Goal: Task Accomplishment & Management: Complete application form

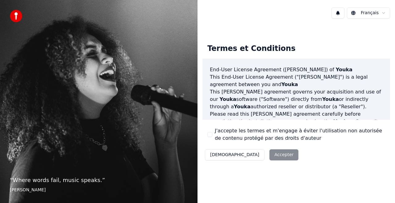
click at [281, 35] on div "Termes et Conditions End-User License Agreement ([PERSON_NAME]) of Youka This E…" at bounding box center [295, 101] width 197 height 134
click at [254, 156] on div "Décliner Accepter" at bounding box center [251, 155] width 98 height 16
click at [248, 154] on div "Décliner Accepter" at bounding box center [251, 155] width 98 height 16
click at [254, 130] on label "J'accepte les termes et m'engage à éviter l'utilisation non autorisée de conten…" at bounding box center [300, 134] width 170 height 15
click at [212, 132] on button "J'accepte les termes et m'engage à éviter l'utilisation non autorisée de conten…" at bounding box center [209, 134] width 5 height 5
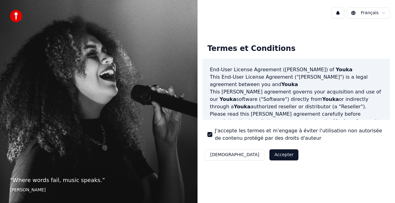
click at [342, 155] on div "Termes et Conditions End-User License Agreement ([PERSON_NAME]) of Youka This E…" at bounding box center [296, 101] width 188 height 124
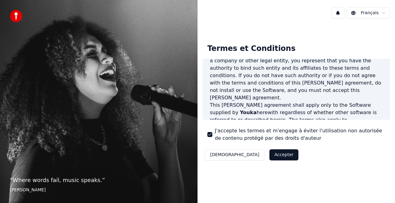
scroll to position [140, 0]
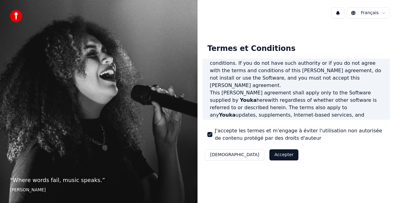
click at [337, 160] on div "Termes et Conditions End-User License Agreement ([PERSON_NAME]) of Youka This E…" at bounding box center [296, 101] width 188 height 124
click at [285, 182] on div "Français Termes et Conditions End-User License Agreement ([PERSON_NAME]) of You…" at bounding box center [295, 101] width 197 height 203
click at [314, 141] on label "J'accepte les termes et m'engage à éviter l'utilisation non autorisée de conten…" at bounding box center [300, 134] width 170 height 15
click at [212, 137] on button "J'accepte les termes et m'engage à éviter l'utilisation non autorisée de conten…" at bounding box center [209, 134] width 5 height 5
click at [314, 35] on div "Termes et Conditions End-User License Agreement ([PERSON_NAME]) of Youka This E…" at bounding box center [295, 101] width 197 height 134
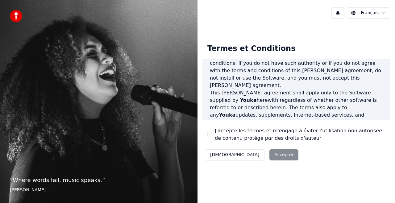
drag, startPoint x: 57, startPoint y: 89, endPoint x: 56, endPoint y: 84, distance: 5.0
click at [57, 89] on div "“ Where words fail, music speaks. ” [PERSON_NAME]" at bounding box center [98, 101] width 197 height 203
click at [17, 19] on img at bounding box center [16, 16] width 12 height 12
click at [90, 42] on div "“ Where words fail, music speaks. ” [PERSON_NAME]" at bounding box center [98, 101] width 197 height 203
click at [273, 34] on div "Termes et Conditions End-User License Agreement ([PERSON_NAME]) of Youka This E…" at bounding box center [295, 100] width 197 height 155
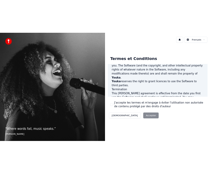
scroll to position [450, 0]
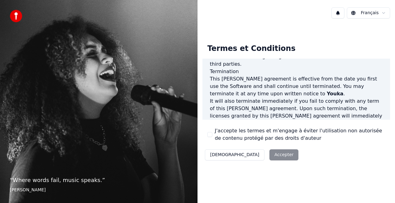
click at [339, 149] on p "This [PERSON_NAME] agreement, and any dispute arising out of or in connection w…" at bounding box center [296, 160] width 173 height 22
click at [215, 132] on label "J'accepte les termes et m'engage à éviter l'utilisation non autorisée de conten…" at bounding box center [300, 134] width 170 height 15
click at [212, 132] on button "J'accepte les termes et m'engage à éviter l'utilisation non autorisée de conten…" at bounding box center [209, 134] width 5 height 5
click at [269, 155] on button "Accepter" at bounding box center [283, 154] width 29 height 11
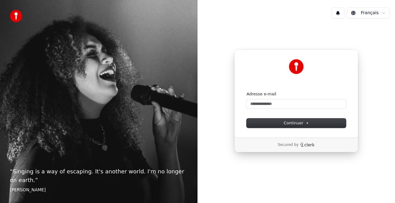
click at [128, 119] on div "“ Singing is a way of escaping. It's another world. I'm no longer on earth. ” […" at bounding box center [98, 101] width 197 height 203
click at [297, 105] on input "Adresse e-mail" at bounding box center [295, 103] width 99 height 9
click at [276, 104] on input "Adresse e-mail" at bounding box center [295, 103] width 99 height 9
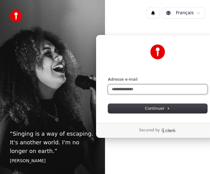
click at [131, 88] on input "Adresse e-mail" at bounding box center [157, 89] width 99 height 9
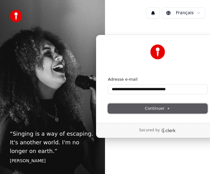
click at [155, 109] on span "Continuer" at bounding box center [157, 108] width 25 height 6
click at [158, 109] on span "Continuer" at bounding box center [157, 108] width 25 height 6
click at [158, 107] on span "Continuer" at bounding box center [157, 108] width 25 height 6
click at [158, 106] on span "Continuer" at bounding box center [157, 108] width 25 height 6
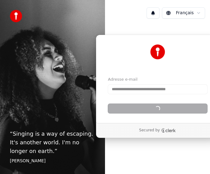
click at [158, 106] on div "Continuer" at bounding box center [157, 108] width 99 height 9
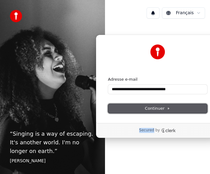
click at [158, 106] on span "Continuer" at bounding box center [157, 108] width 25 height 6
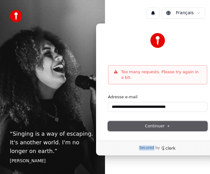
click at [153, 123] on span "Continuer" at bounding box center [157, 126] width 25 height 6
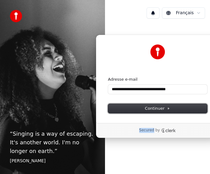
click at [155, 108] on span "Continuer" at bounding box center [157, 108] width 25 height 6
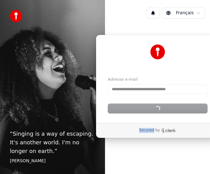
click at [155, 107] on div "Continuer" at bounding box center [157, 108] width 99 height 9
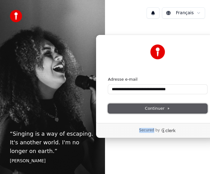
click at [155, 107] on span "Continuer" at bounding box center [157, 108] width 25 height 6
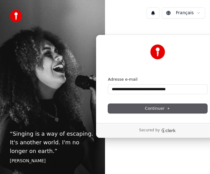
click at [190, 132] on div "Secured by" at bounding box center [158, 130] width 104 height 5
click at [168, 108] on icon at bounding box center [168, 109] width 1 height 2
click at [147, 109] on span "Continuer" at bounding box center [157, 108] width 25 height 6
click at [158, 107] on span "Continuer" at bounding box center [157, 108] width 25 height 6
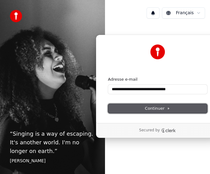
click at [155, 108] on span "Continuer" at bounding box center [157, 108] width 25 height 6
click at [157, 108] on span "Continuer" at bounding box center [157, 108] width 25 height 6
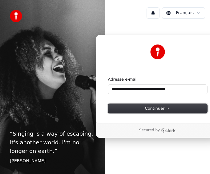
click at [129, 109] on button "Continuer" at bounding box center [157, 108] width 99 height 9
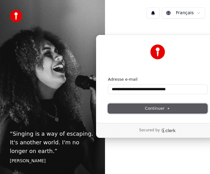
click at [162, 107] on span "Continuer" at bounding box center [157, 108] width 25 height 6
click at [164, 108] on span "Continuer" at bounding box center [157, 108] width 25 height 6
click at [165, 108] on span "Continuer" at bounding box center [157, 108] width 25 height 6
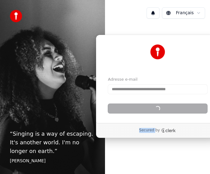
click at [165, 108] on div "Continuer" at bounding box center [157, 108] width 99 height 9
click at [165, 107] on div "Continuer" at bounding box center [157, 108] width 99 height 9
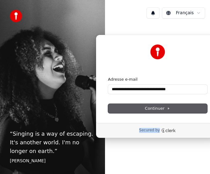
click at [130, 129] on div "Secured by" at bounding box center [158, 130] width 104 height 5
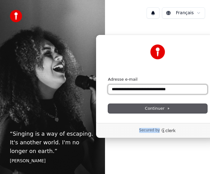
type input "**********"
drag, startPoint x: 179, startPoint y: 90, endPoint x: 95, endPoint y: 87, distance: 83.3
click at [96, 88] on div "**********" at bounding box center [105, 87] width 210 height 174
click at [144, 91] on input "Adresse e-mail" at bounding box center [157, 89] width 99 height 9
click at [128, 89] on input "Adresse e-mail" at bounding box center [157, 89] width 99 height 9
